Goal: Task Accomplishment & Management: Complete application form

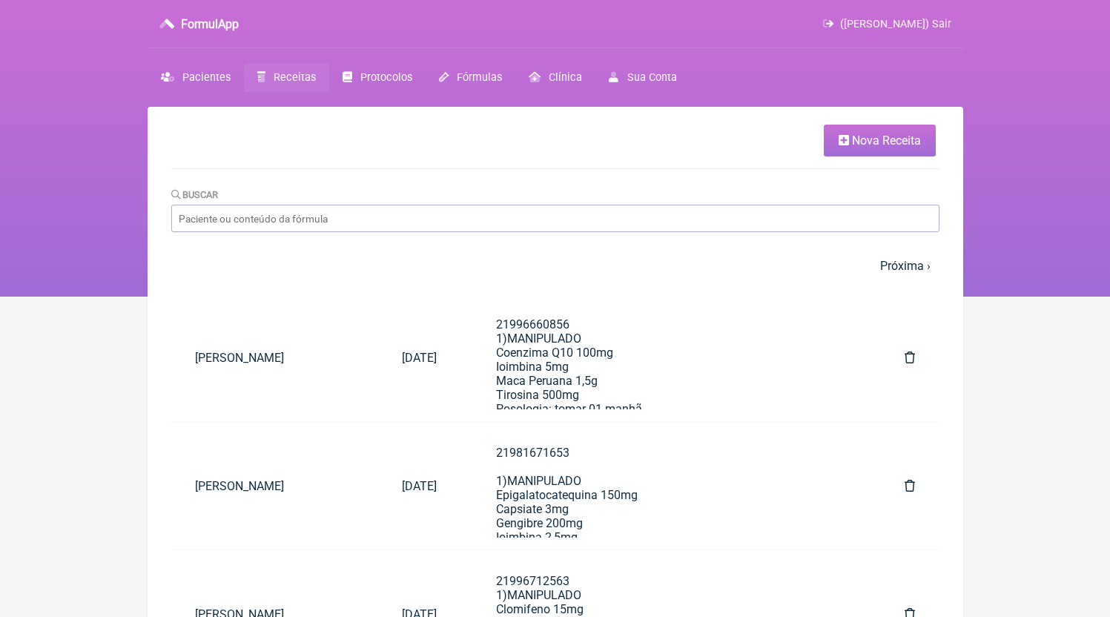
click at [886, 142] on span "Nova Receita" at bounding box center [886, 141] width 69 height 14
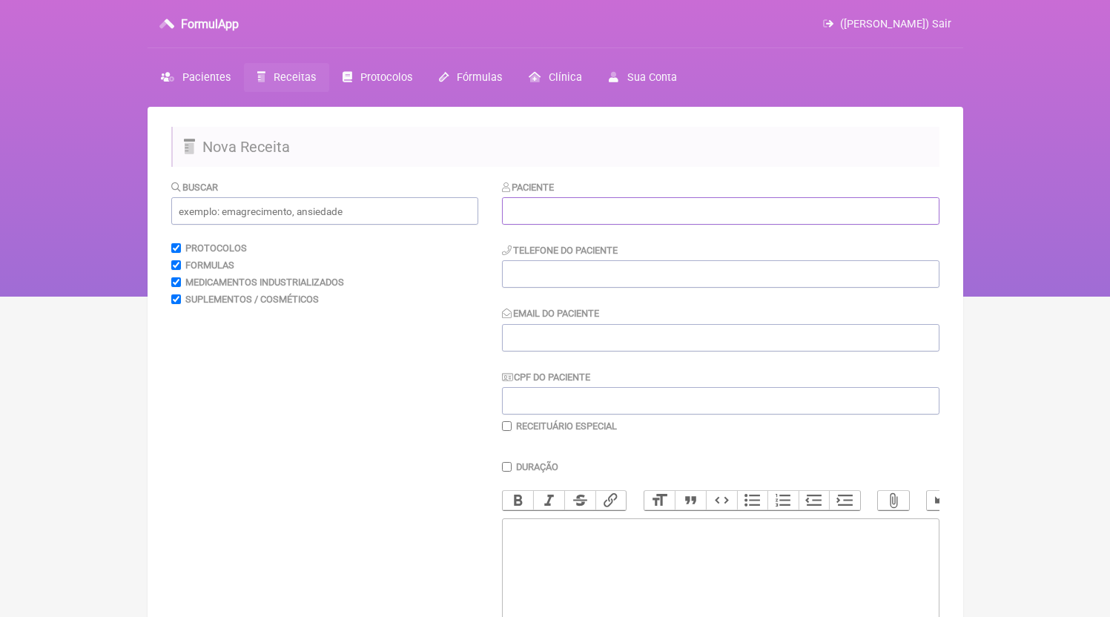
click at [581, 225] on input "text" at bounding box center [721, 210] width 438 height 27
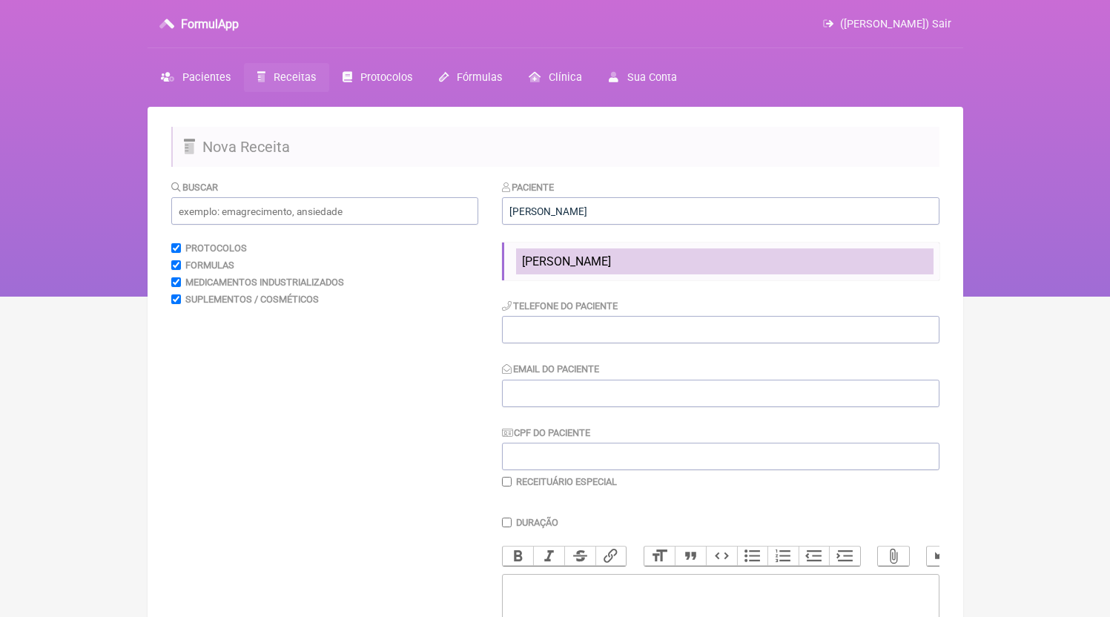
click at [611, 259] on span "[PERSON_NAME]" at bounding box center [566, 261] width 89 height 14
type input "[PERSON_NAME]"
type input "21995900097"
type input "[EMAIL_ADDRESS][DOMAIN_NAME]"
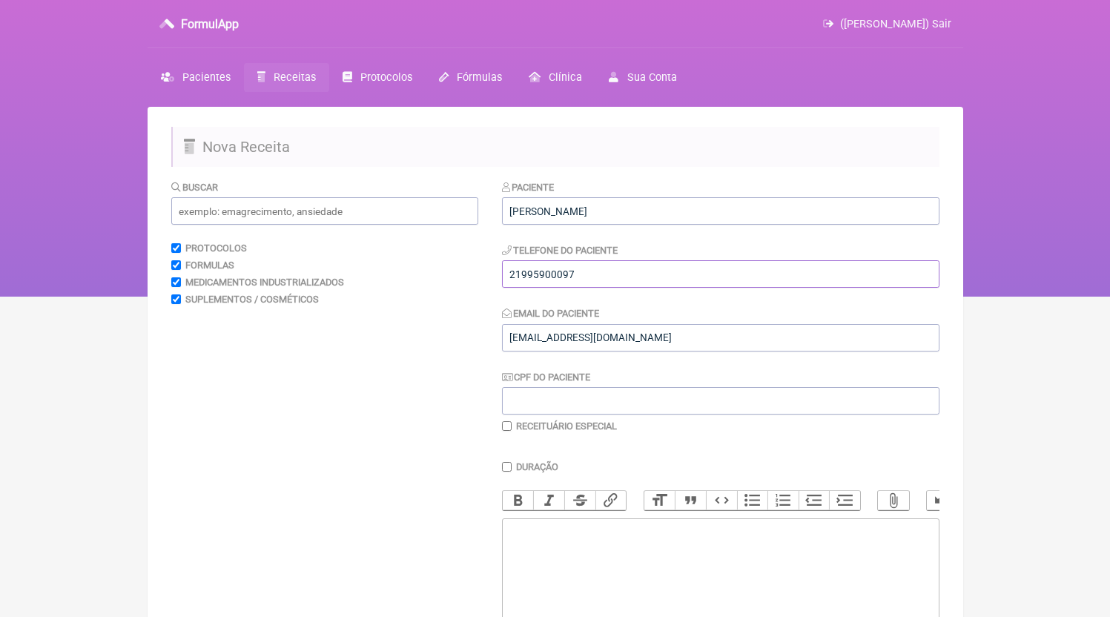
click at [624, 266] on input "21995900097" at bounding box center [721, 273] width 438 height 27
click at [599, 553] on trix-editor at bounding box center [721, 607] width 438 height 178
paste trix-editor "<div>21995900097</div>"
paste trix-editor "<div>21995900097<br><br>21995900097<br>1)MANIPULADO<br>Rosuvastatina 5mg<br>Coe…"
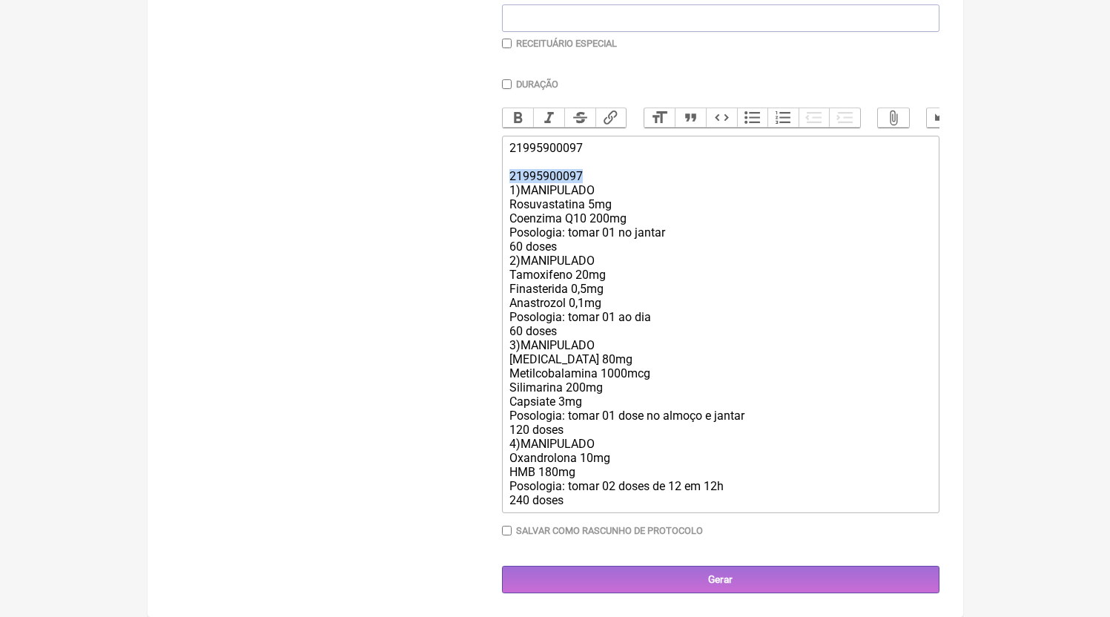
drag, startPoint x: 598, startPoint y: 179, endPoint x: 277, endPoint y: 177, distance: 320.4
click at [277, 177] on form "Buscar Protocolos Formulas Medicamentos Industrializados Suplementos / Cosmétic…" at bounding box center [555, 195] width 768 height 797
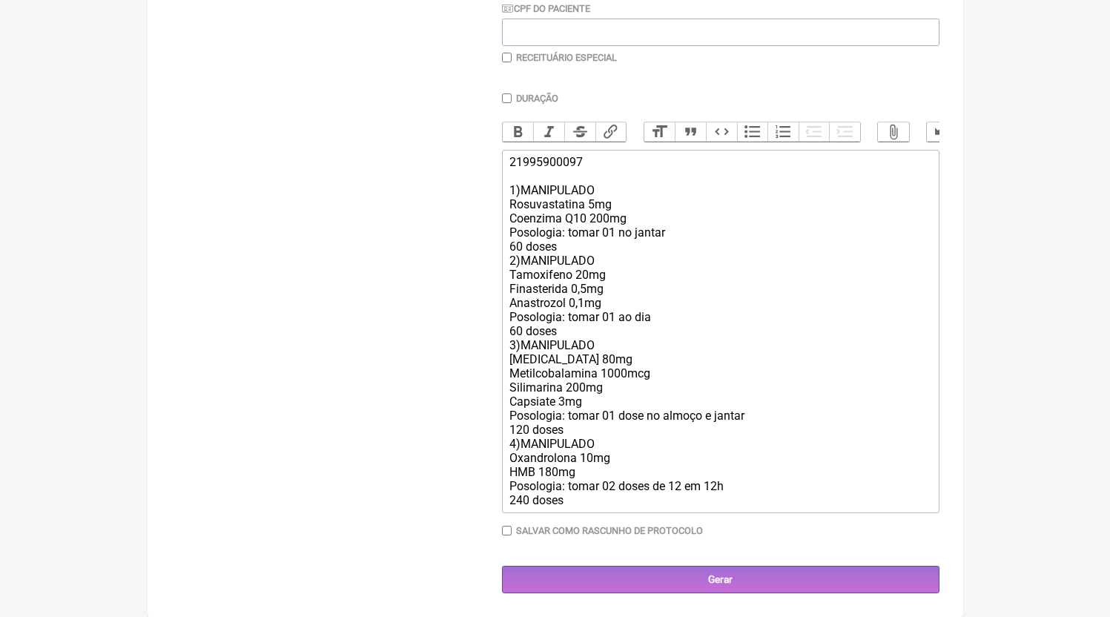
scroll to position [384, 0]
click at [568, 254] on div "21995900097 1)MANIPULADO Rosuvastatina 5mg Coenzima Q10 200mg Posologia: tomar …" at bounding box center [720, 331] width 421 height 352
click at [573, 240] on div "21995900097 1)MANIPULADO Rosuvastatina 5mg Coenzima Q10 200mg Posologia: tomar …" at bounding box center [720, 331] width 421 height 352
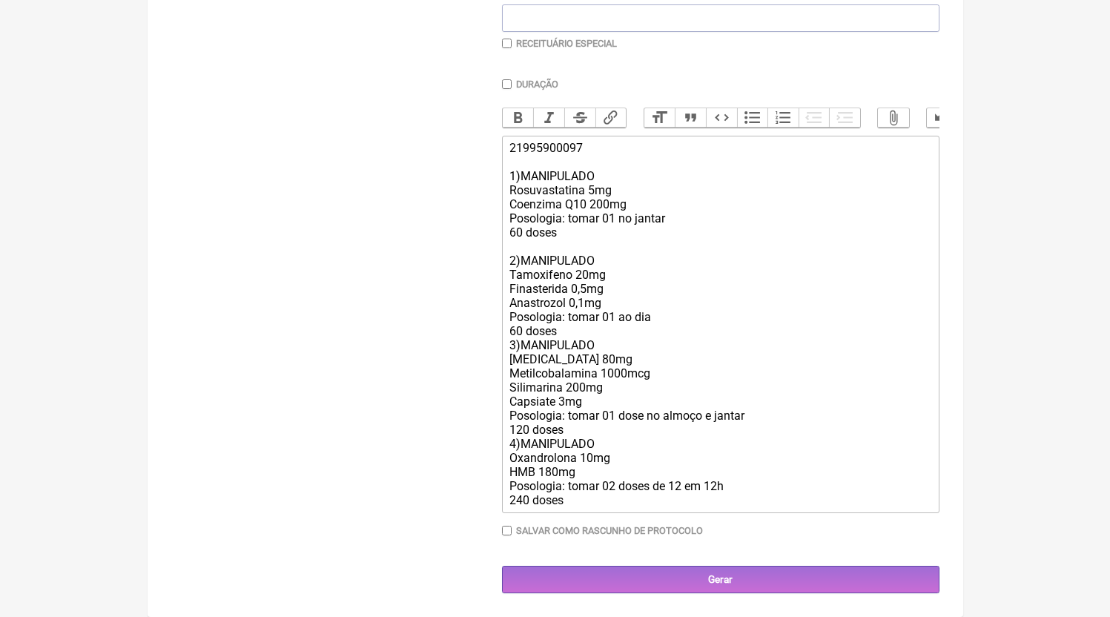
click at [582, 349] on div "21995900097 1)MANIPULADO Rosuvastatina 5mg Coenzima Q10 200mg Posologia: tomar …" at bounding box center [720, 324] width 421 height 366
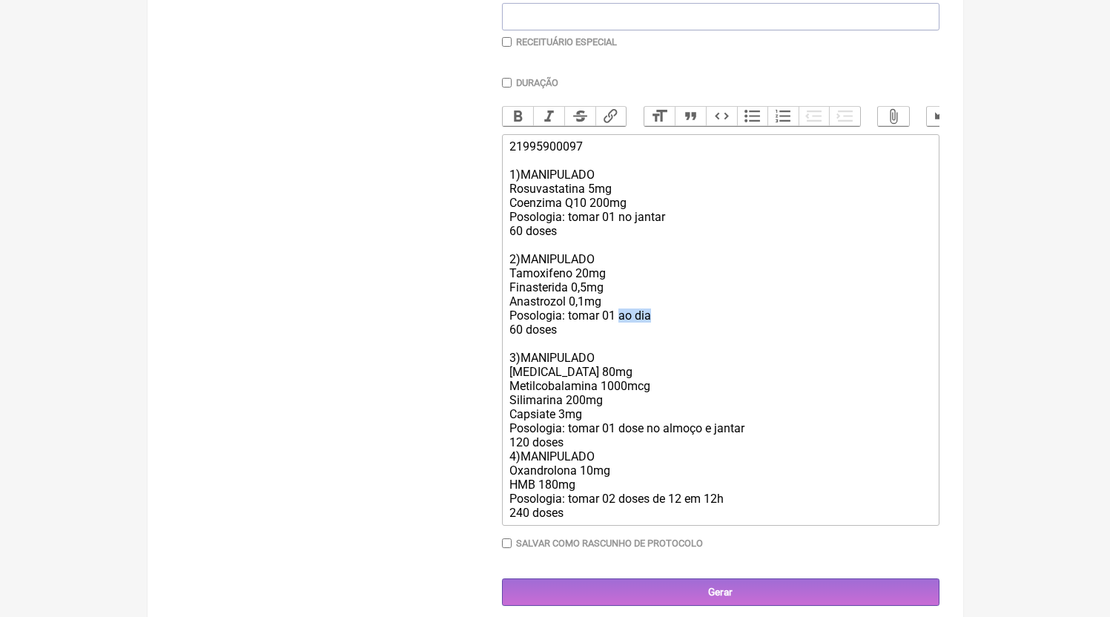
drag, startPoint x: 629, startPoint y: 333, endPoint x: 721, endPoint y: 336, distance: 92.0
click at [721, 336] on div "21995900097 1)MANIPULADO Rosuvastatina 5mg Coenzima Q10 200mg Posologia: tomar …" at bounding box center [720, 329] width 421 height 381
click at [566, 306] on div "21995900097 1)MANIPULADO Rosuvastatina 5mg Coenzima Q10 200mg Posologia: tomar …" at bounding box center [720, 329] width 421 height 381
drag, startPoint x: 566, startPoint y: 306, endPoint x: 465, endPoint y: 306, distance: 100.9
click at [465, 306] on form "Buscar Protocolos Formulas Medicamentos Industrializados Suplementos / Cosmétic…" at bounding box center [555, 200] width 768 height 811
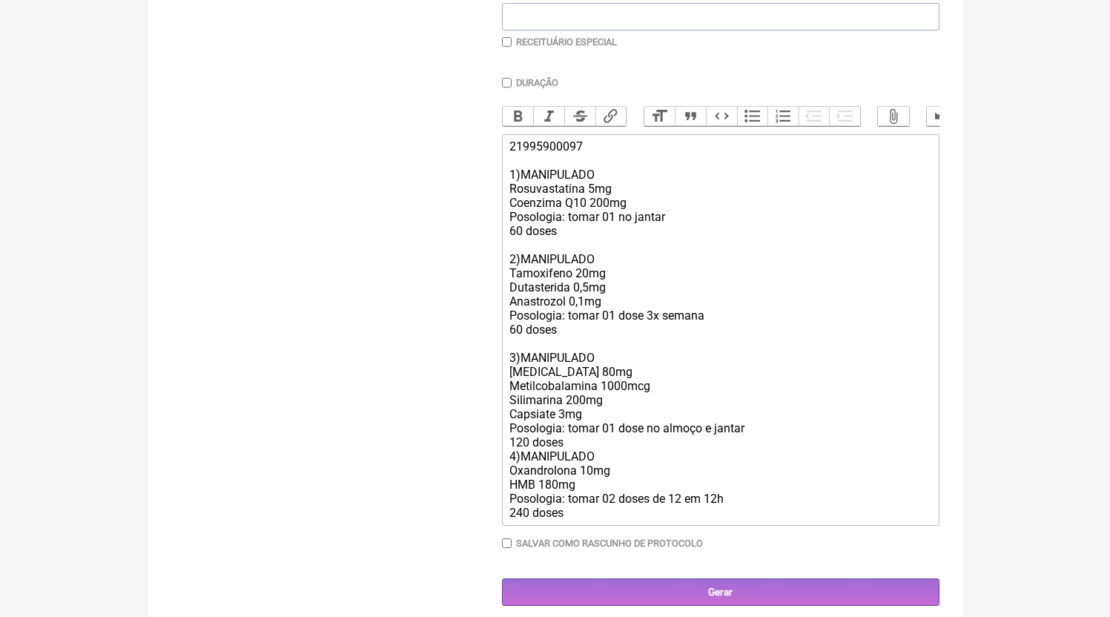
scroll to position [412, 0]
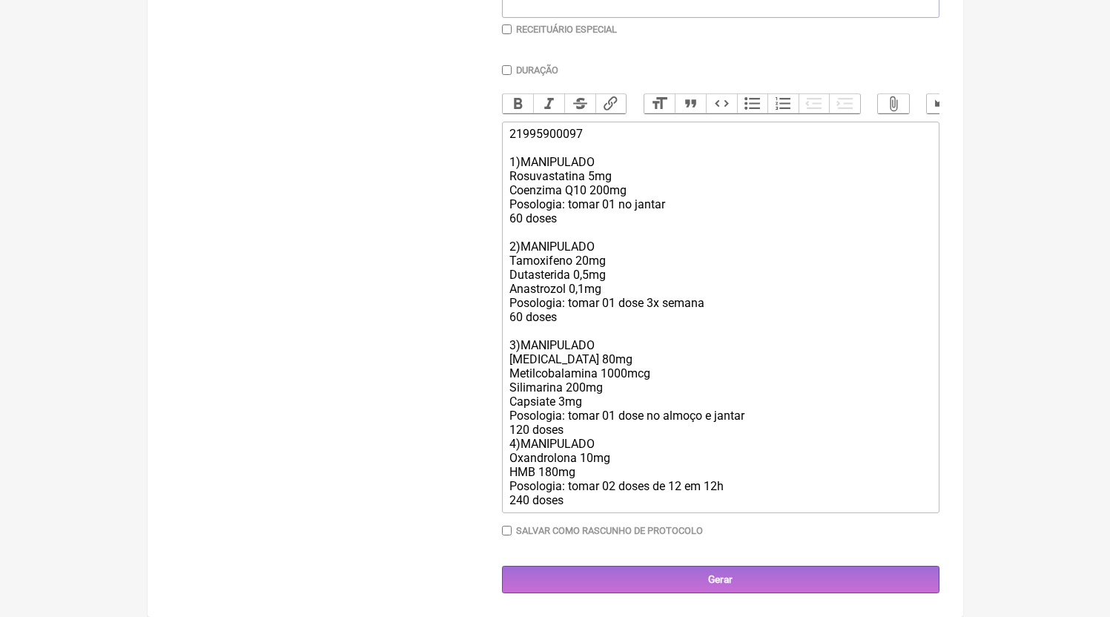
click at [582, 436] on div "21995900097 1)MANIPULADO Rosuvastatina 5mg Coenzima Q10 200mg Posologia: tomar …" at bounding box center [720, 317] width 421 height 381
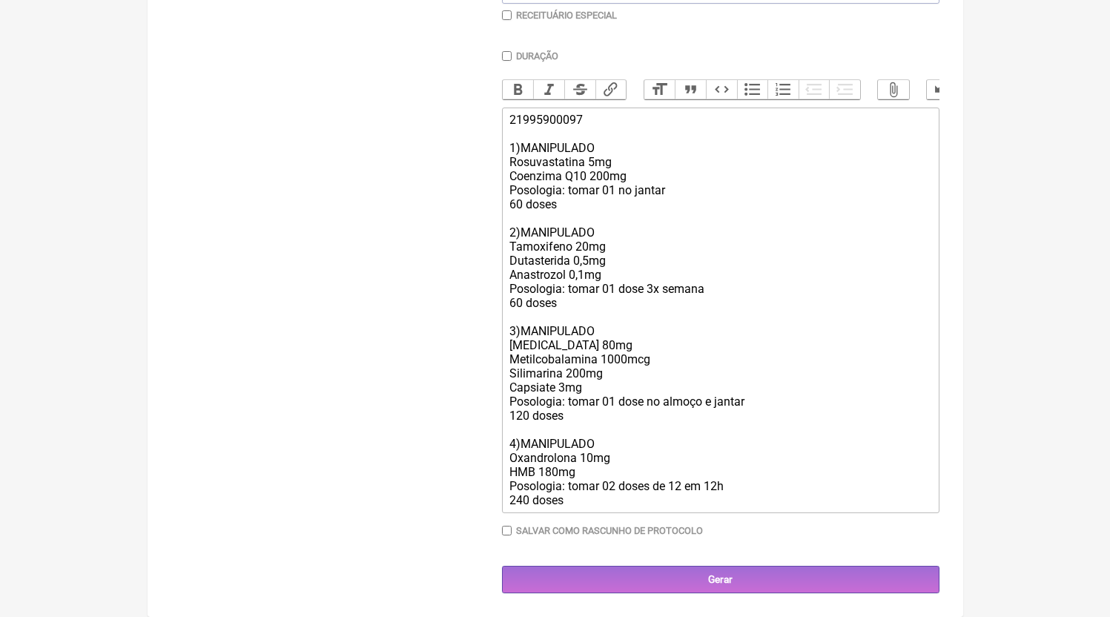
click at [595, 475] on div "21995900097 1)MANIPULADO Rosuvastatina 5mg Coenzima Q10 200mg Posologia: tomar …" at bounding box center [720, 310] width 421 height 395
drag, startPoint x: 676, startPoint y: 498, endPoint x: 840, endPoint y: 506, distance: 164.1
click at [840, 506] on div "21995900097 1)MANIPULADO Rosuvastatina 5mg Coenzima Q10 200mg Posologia: tomar …" at bounding box center [720, 310] width 421 height 395
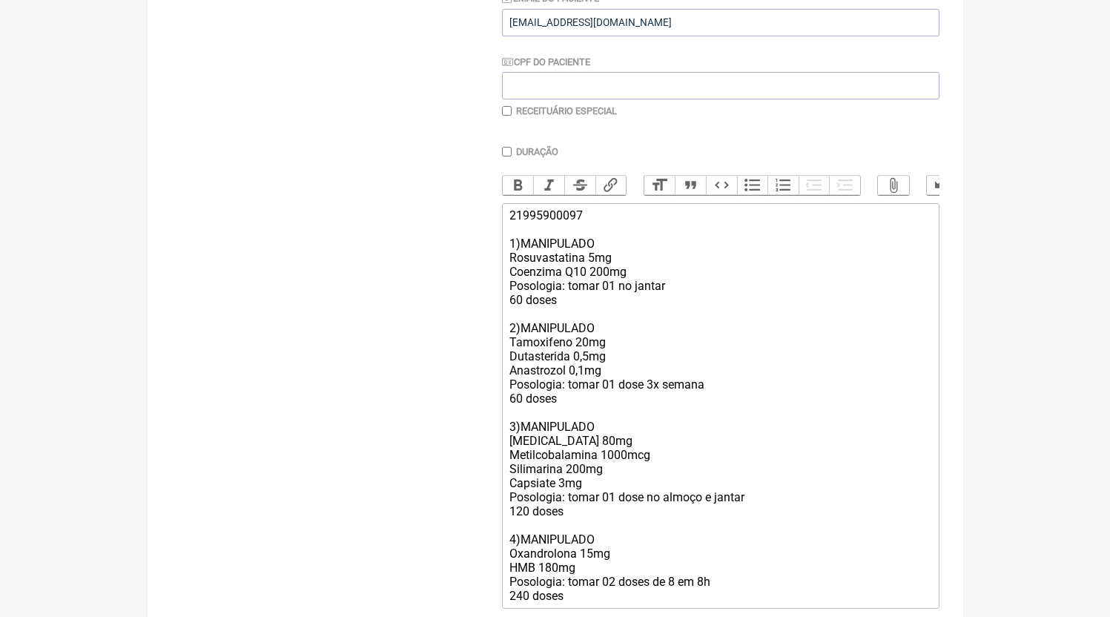
scroll to position [392, 0]
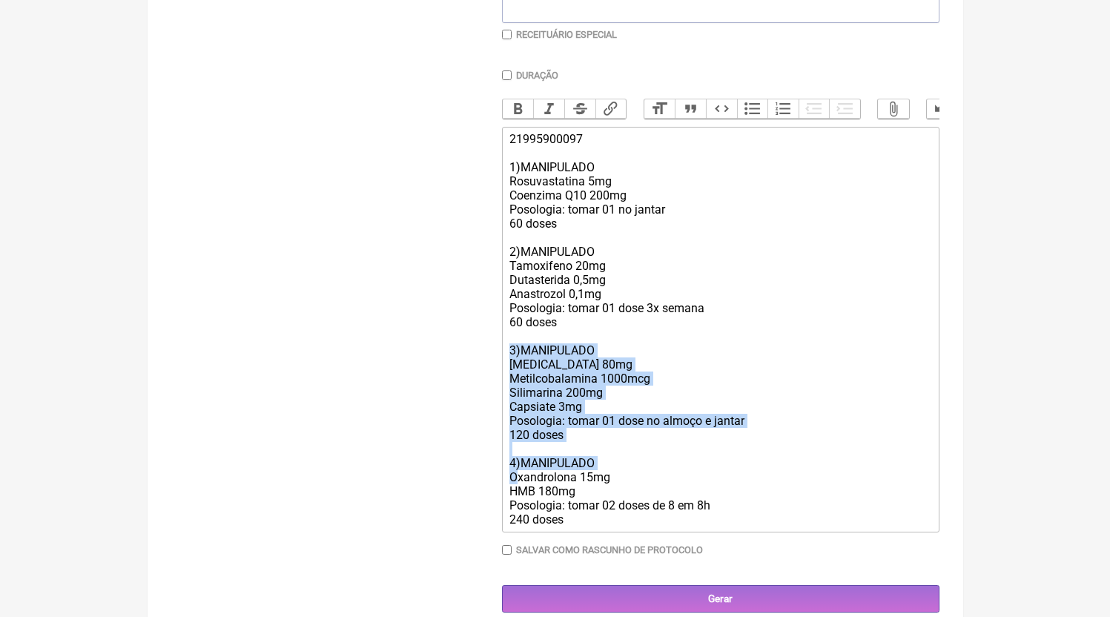
drag, startPoint x: 518, startPoint y: 486, endPoint x: 479, endPoint y: 370, distance: 122.0
click at [479, 370] on form "Buscar Protocolos Formulas Medicamentos Industrializados Suplementos / Cosmétic…" at bounding box center [555, 200] width 768 height 825
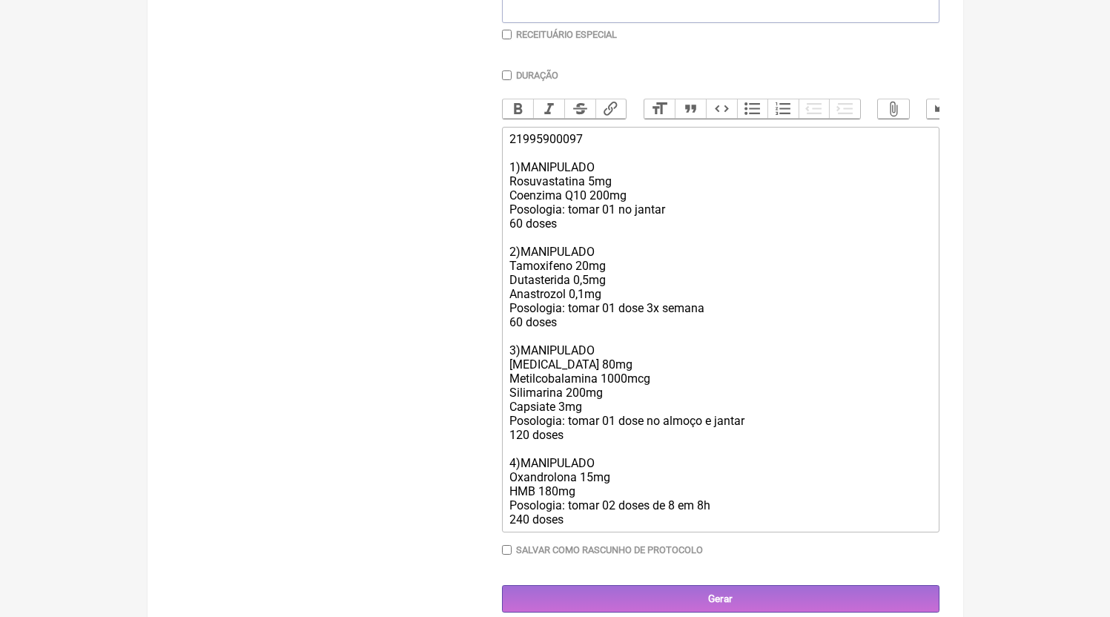
scroll to position [300, 0]
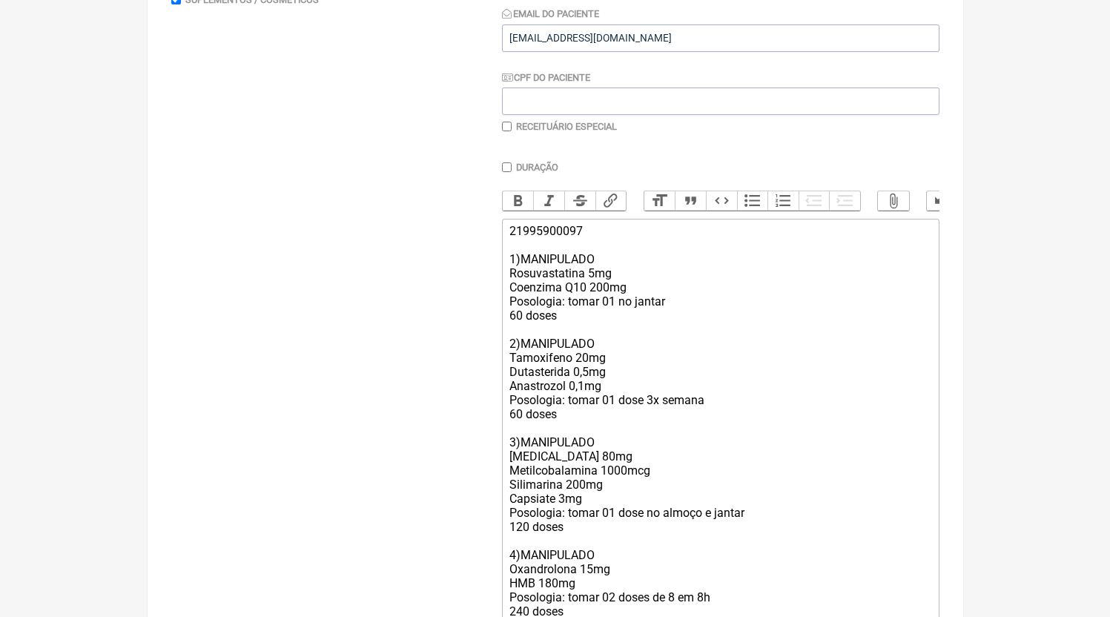
click at [524, 521] on div "21995900097 1)MANIPULADO Rosuvastatina 5mg Coenzima Q10 200mg Posologia: tomar …" at bounding box center [720, 421] width 421 height 395
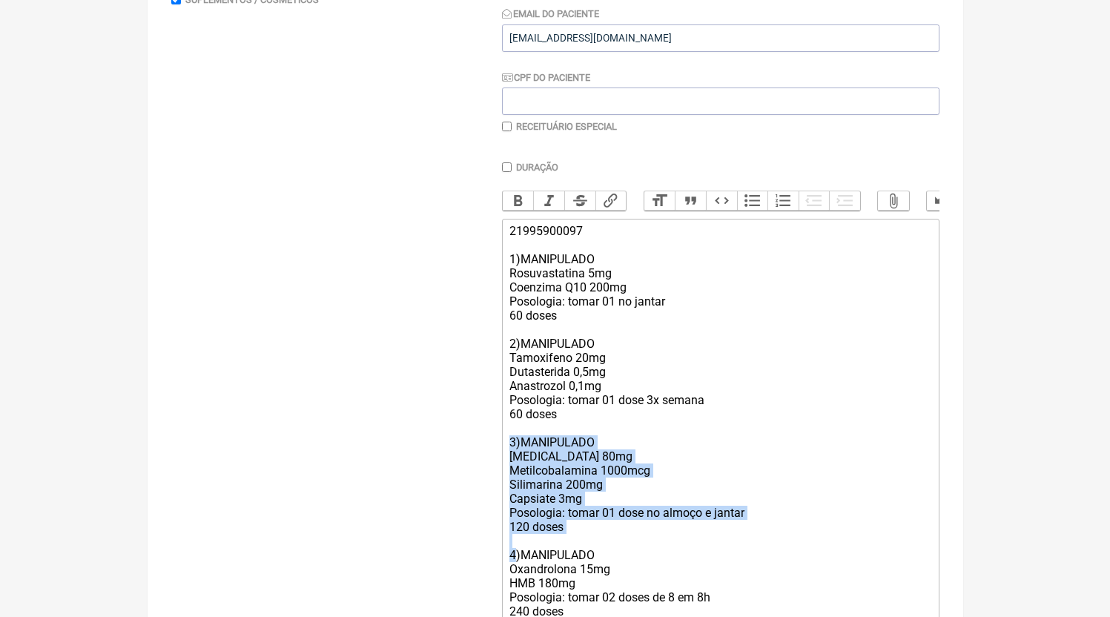
drag, startPoint x: 515, startPoint y: 570, endPoint x: 467, endPoint y: 460, distance: 120.3
click at [467, 460] on form "Buscar Protocolos Formulas Medicamentos Industrializados Suplementos / Cosmétic…" at bounding box center [555, 292] width 768 height 825
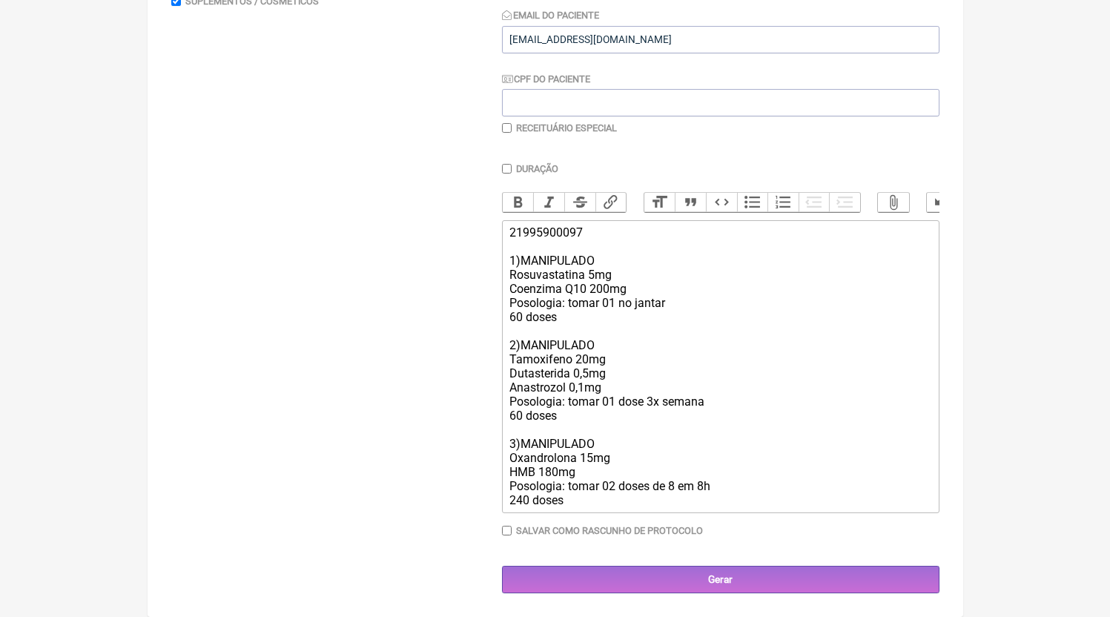
click at [611, 527] on div "Duração Duração de 30 dias Bold Italic Strikethrough Link Heading Quote Code Bu…" at bounding box center [721, 355] width 438 height 384
click at [608, 507] on div "21995900097 1)MANIPULADO Rosuvastatina 5mg Coenzima Q10 200mg Posologia: tomar …" at bounding box center [720, 366] width 421 height 282
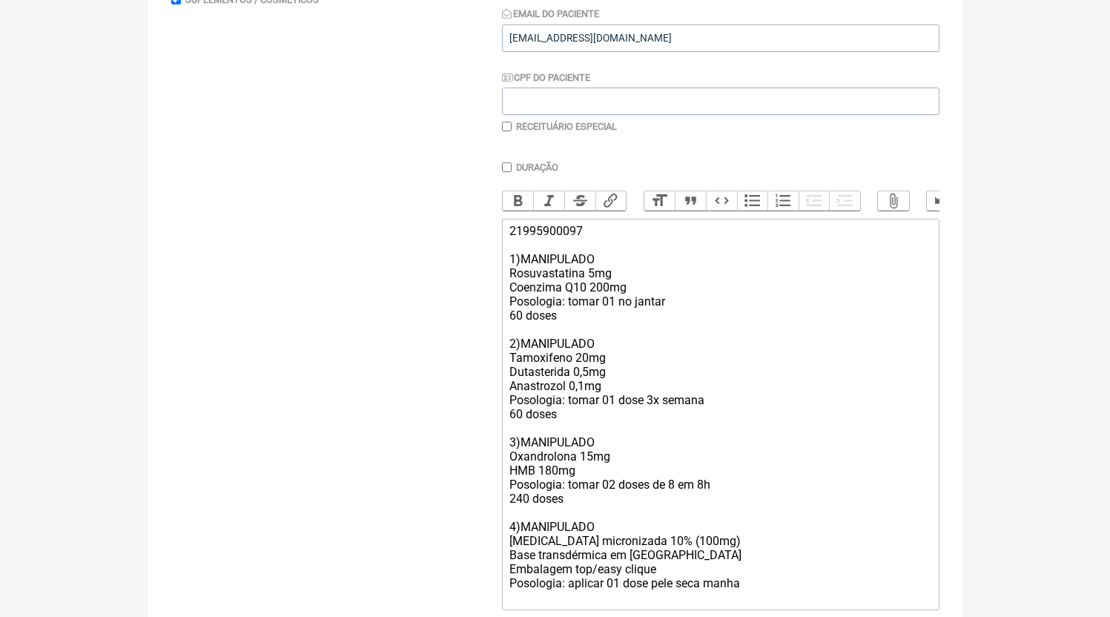
scroll to position [303, 0]
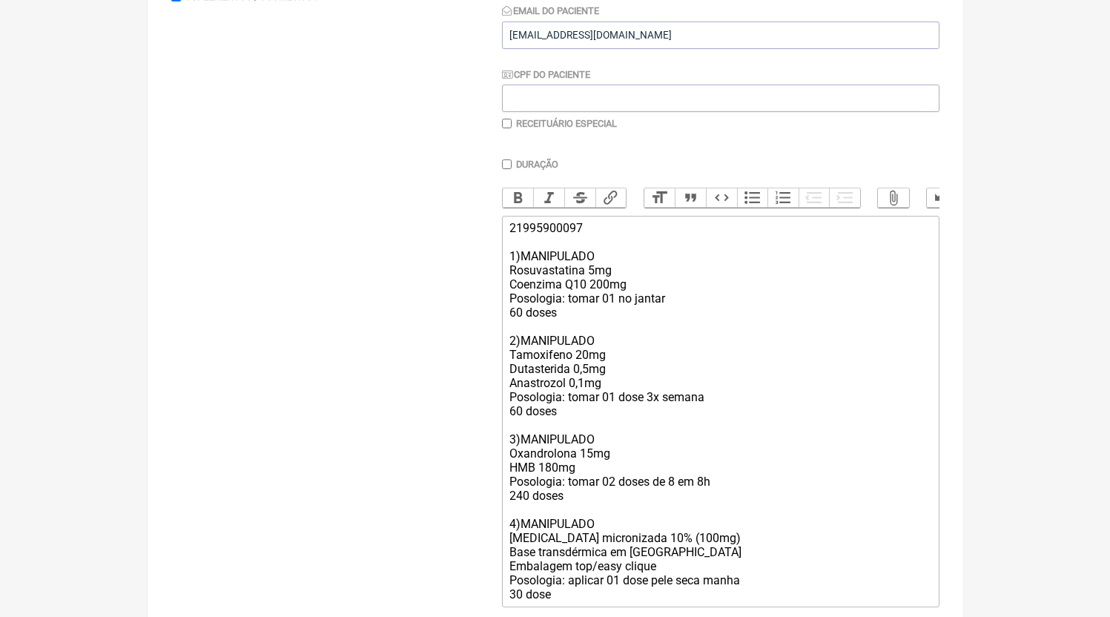
type trix-editor "<div>21995900097<br><br>1)MANIPULADO<br>Rosuvastatina 5mg<br>Coenzima Q10 200mg…"
click at [553, 124] on label "Receituário Especial" at bounding box center [566, 123] width 101 height 11
checkbox input "true"
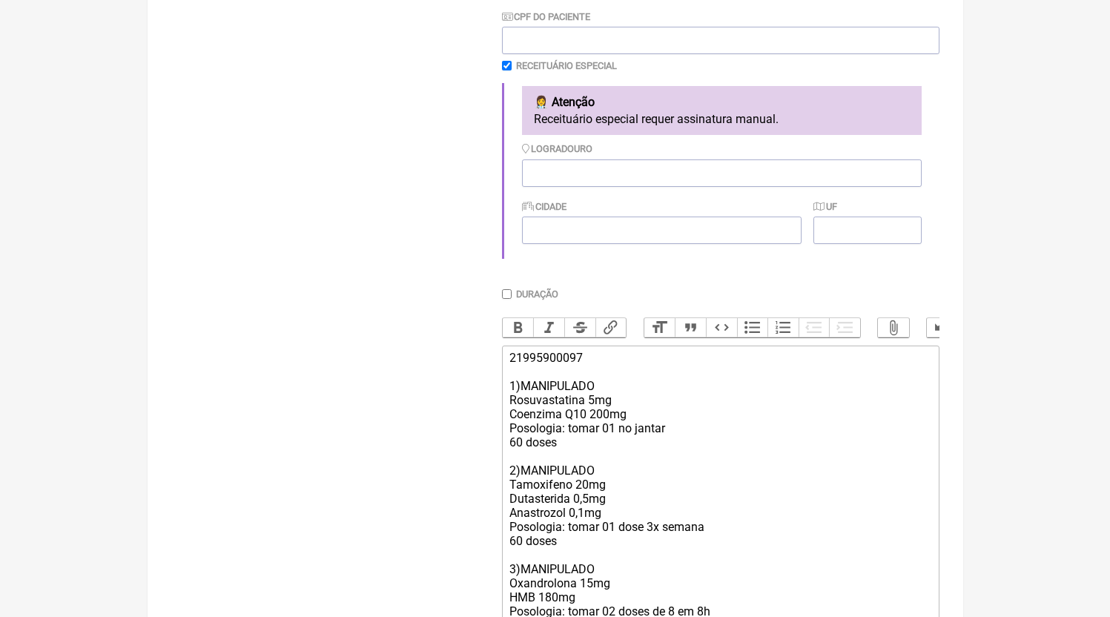
scroll to position [589, 0]
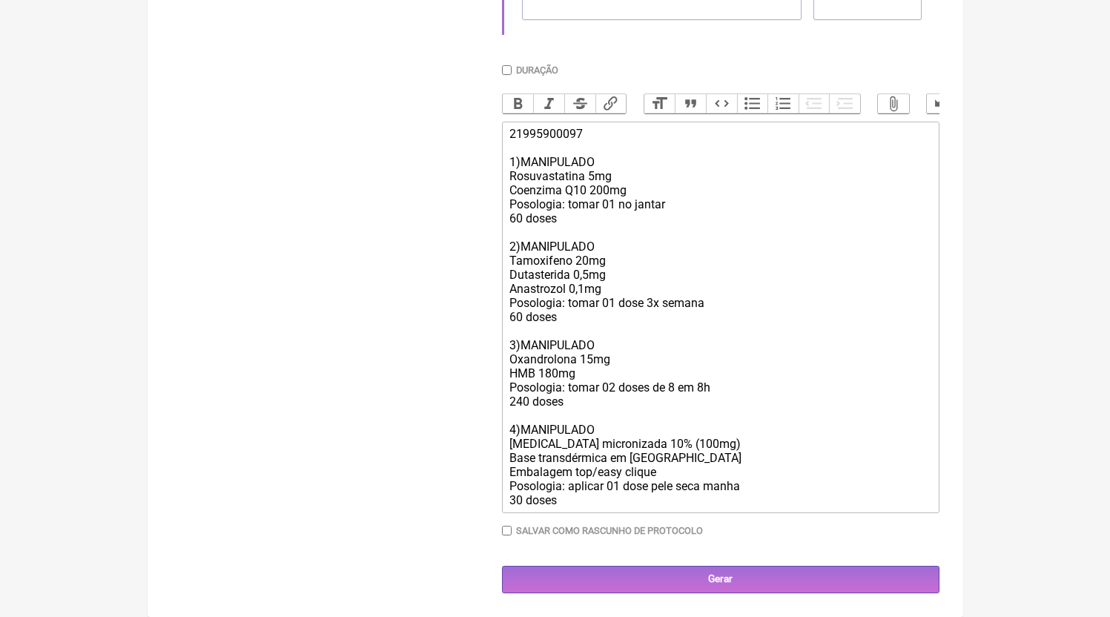
click at [702, 409] on div "21995900097 1)MANIPULADO Rosuvastatina 5mg Coenzima Q10 200mg Posologia: tomar …" at bounding box center [720, 317] width 421 height 381
click at [619, 403] on div "21995900097 1)MANIPULADO Rosuvastatina 5mg Coenzima Q10 200mg Posologia: tomar …" at bounding box center [720, 317] width 421 height 381
click at [647, 412] on div "21995900097 1)MANIPULADO Rosuvastatina 5mg Coenzima Q10 200mg Posologia: tomar …" at bounding box center [720, 317] width 421 height 381
drag, startPoint x: 534, startPoint y: 416, endPoint x: 461, endPoint y: 399, distance: 75.4
click at [461, 399] on form "Buscar Protocolos Formulas Medicamentos Industrializados Suplementos / Cosmétic…" at bounding box center [555, 94] width 768 height 998
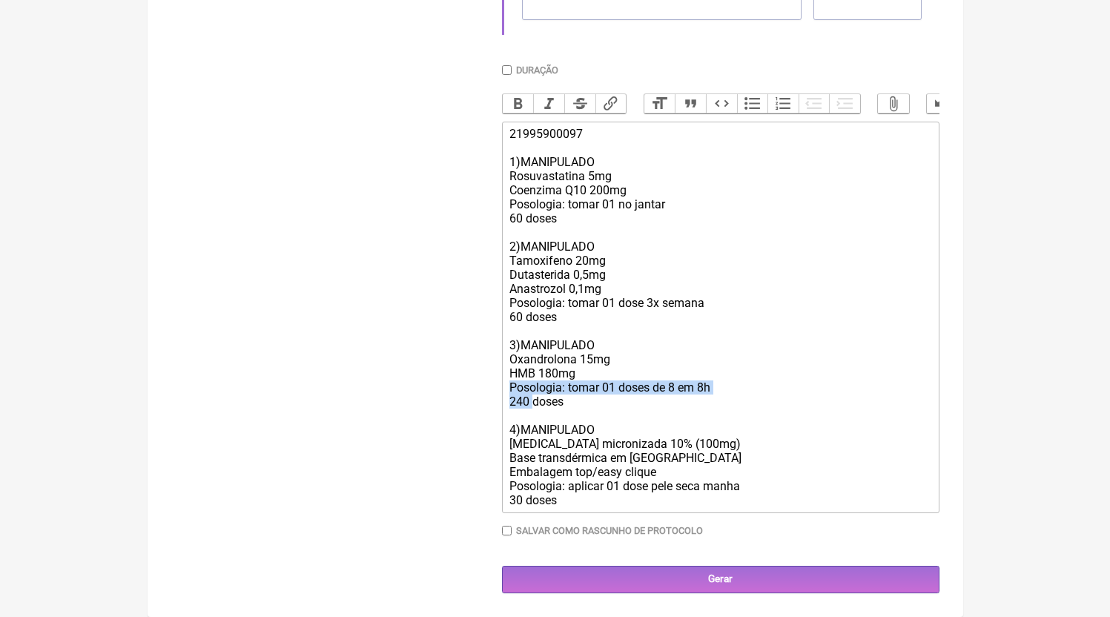
click at [524, 405] on div "21995900097 1)MANIPULADO Rosuvastatina 5mg Coenzima Q10 200mg Posologia: tomar …" at bounding box center [720, 317] width 421 height 381
drag, startPoint x: 516, startPoint y: 415, endPoint x: 504, endPoint y: 412, distance: 11.7
click at [504, 412] on trix-editor "21995900097 1)MANIPULADO Rosuvastatina 5mg Coenzima Q10 200mg Posologia: tomar …" at bounding box center [721, 318] width 438 height 392
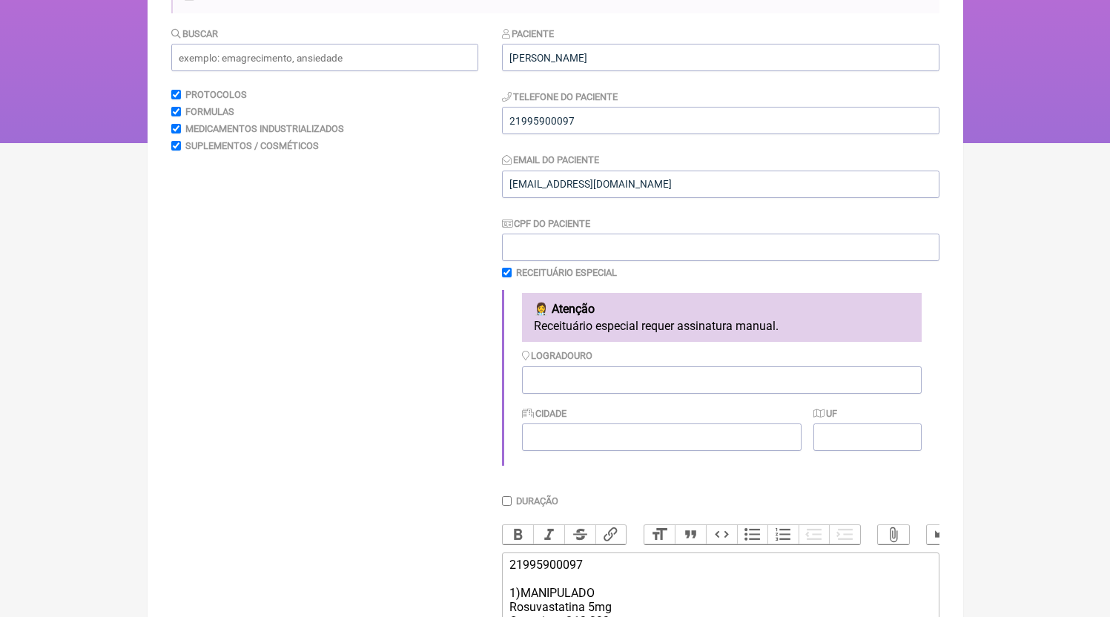
scroll to position [562, 0]
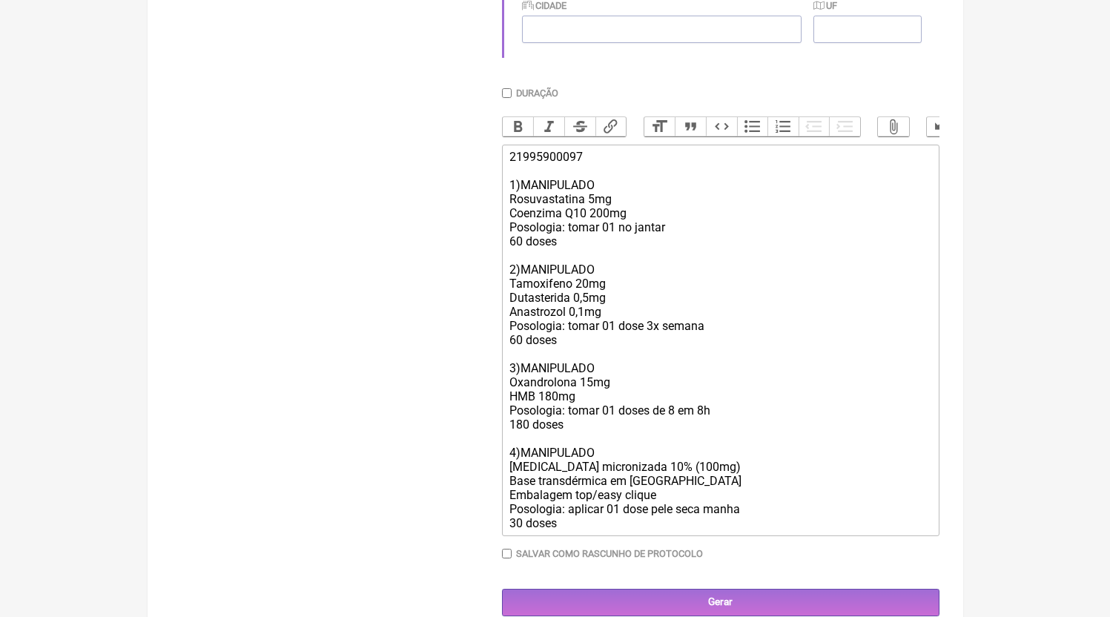
click at [605, 292] on div "21995900097 1)MANIPULADO Rosuvastatina 5mg Coenzima Q10 200mg Posologia: tomar …" at bounding box center [720, 340] width 421 height 381
click at [644, 239] on div "21995900097 1)MANIPULADO Rosuvastatina 5mg Coenzima Q10 200mg Posologia: tomar …" at bounding box center [720, 340] width 421 height 381
click at [717, 232] on div "21995900097 1)MANIPULADO Rosuvastatina 5mg Coenzima Q10 200mg Posologia: tomar …" at bounding box center [720, 340] width 421 height 381
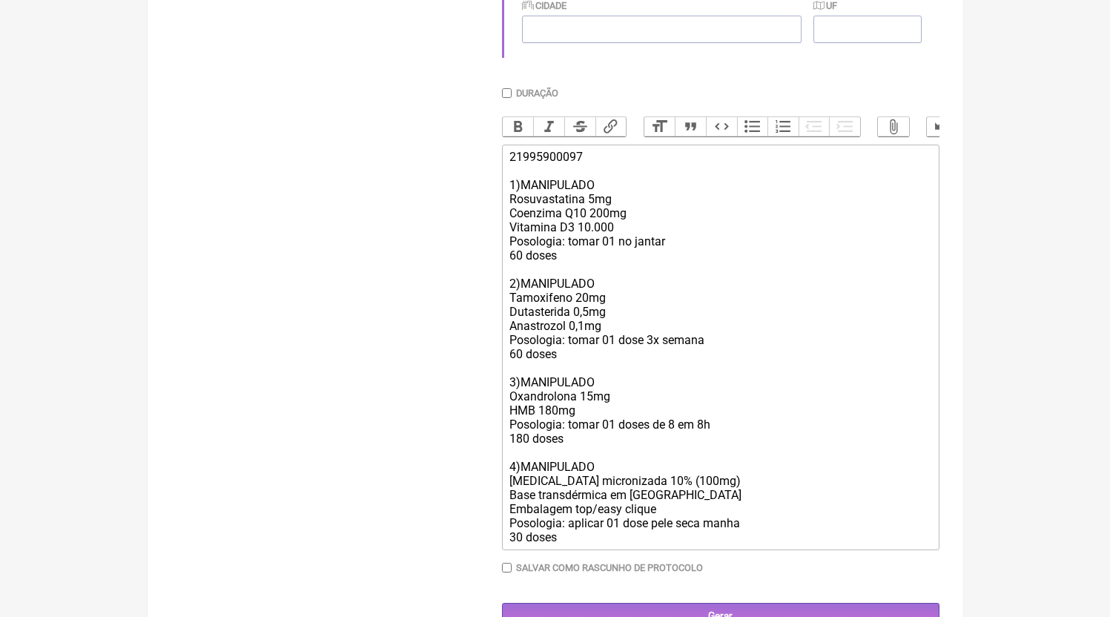
type trix-editor "<div>21995900097<br><br>1)MANIPULADO<br>Rosuvastatina 5mg<br>Coenzima Q10 200mg…"
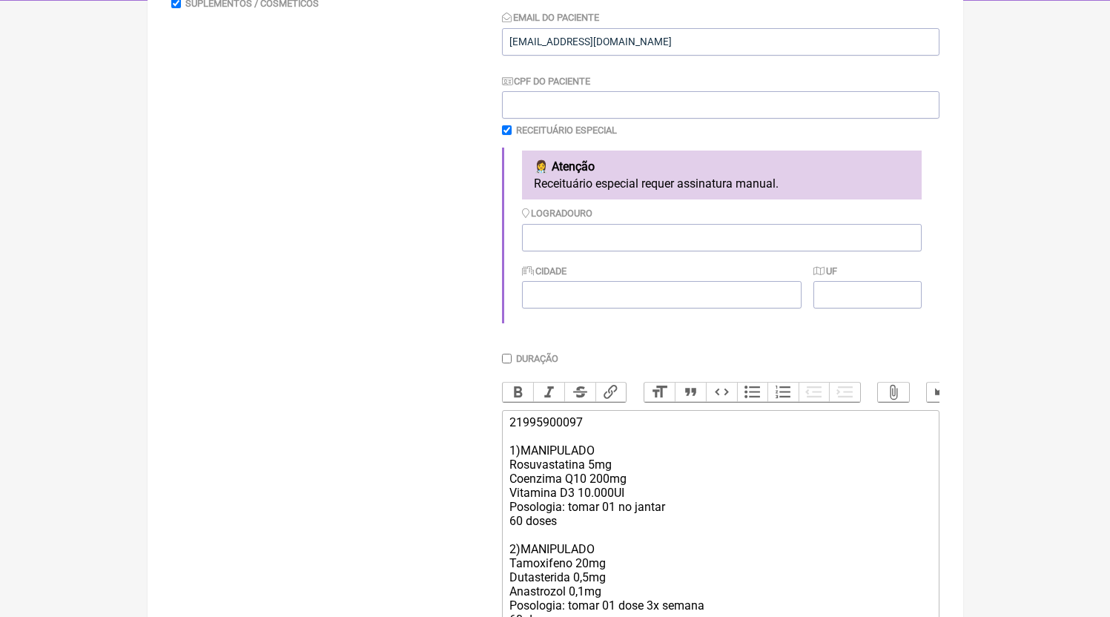
scroll to position [617, 0]
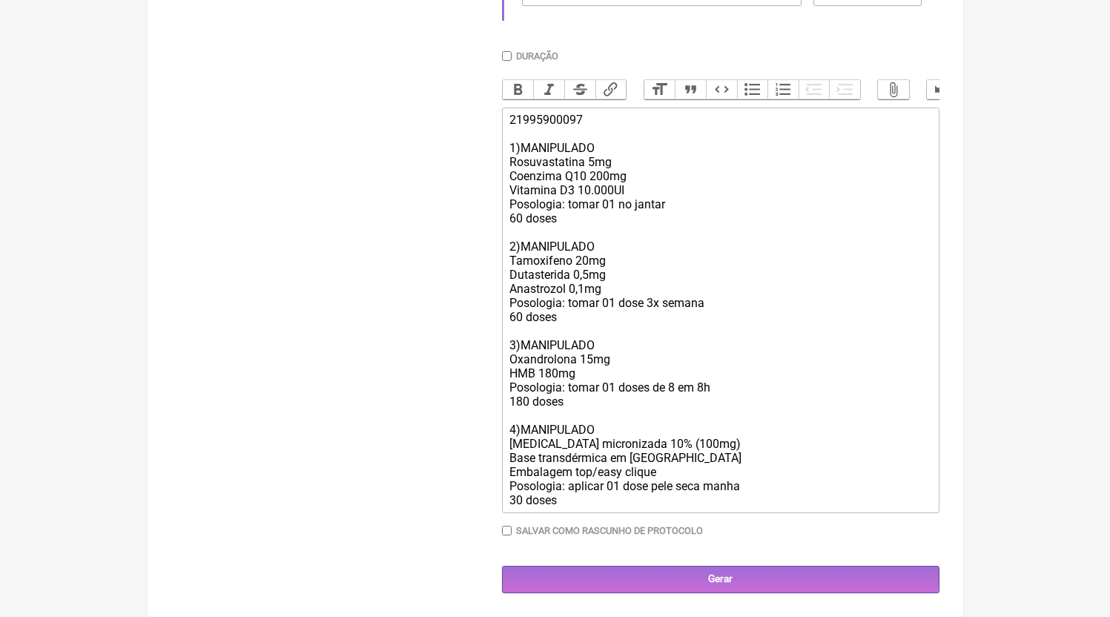
click at [617, 596] on main "Nova Receita [GEOGRAPHIC_DATA] Protocolos Formulas Medicamentos Industrializado…" at bounding box center [556, 62] width 816 height 1109
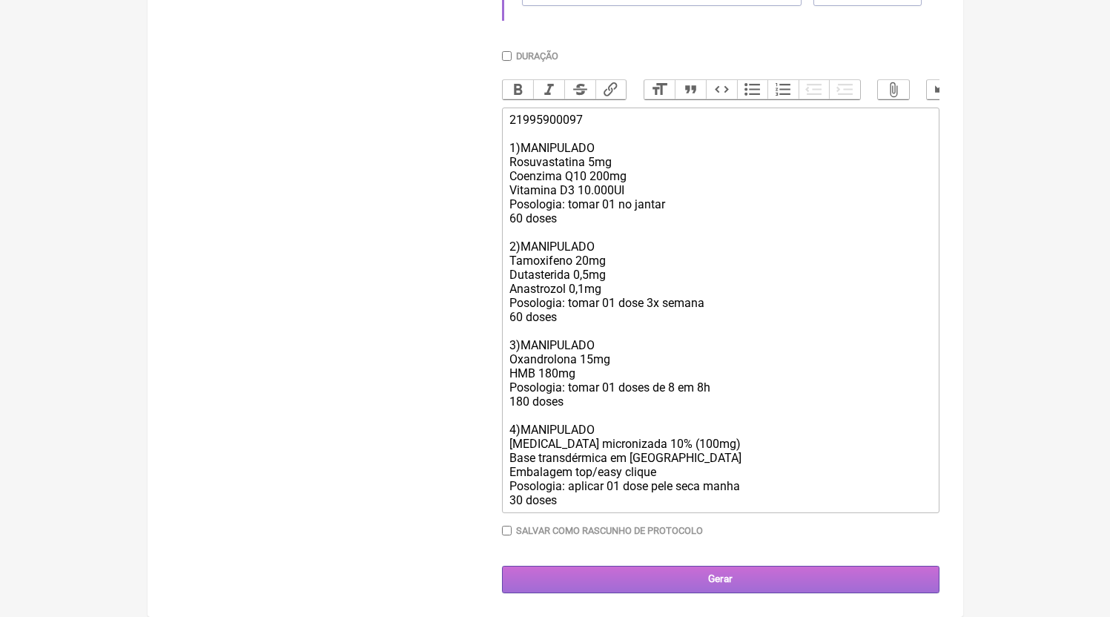
click at [611, 587] on input "Gerar" at bounding box center [721, 579] width 438 height 27
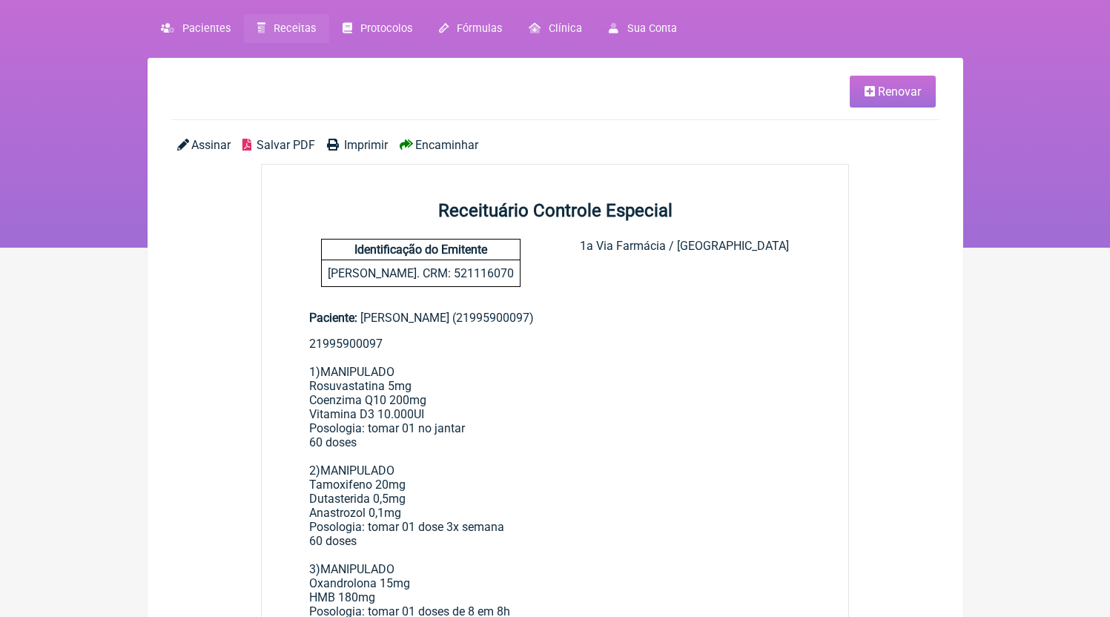
scroll to position [28, 0]
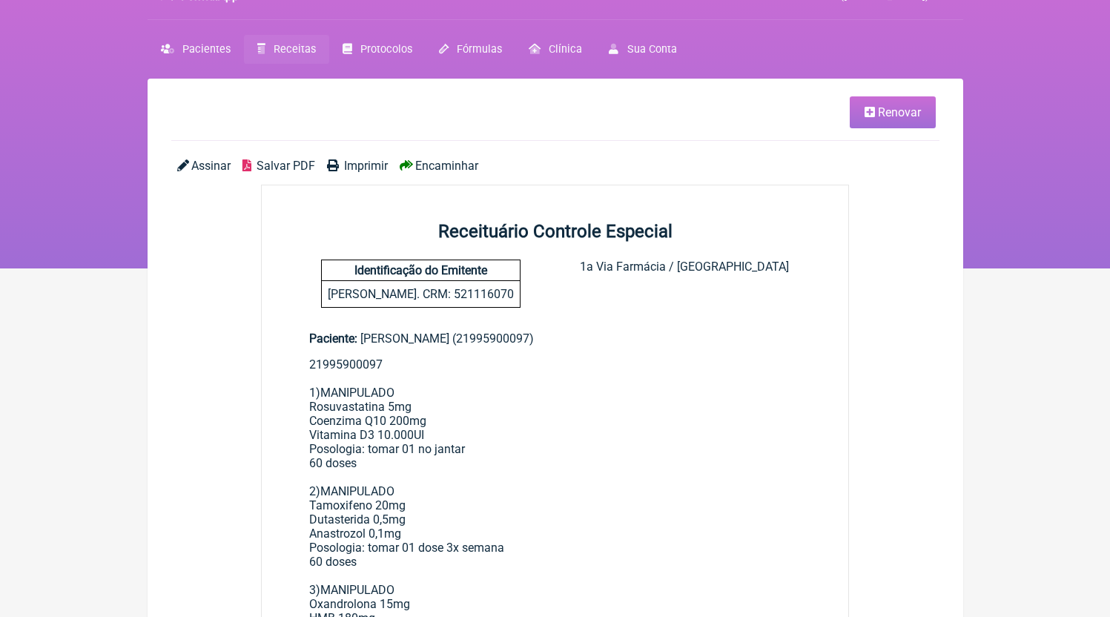
click at [290, 42] on link "Receitas" at bounding box center [286, 49] width 85 height 29
